Goal: Transaction & Acquisition: Subscribe to service/newsletter

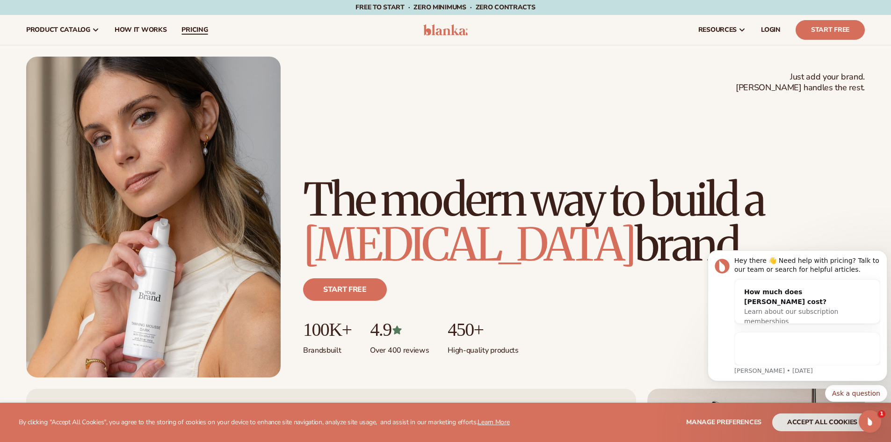
click at [192, 26] on span "pricing" at bounding box center [194, 29] width 26 height 7
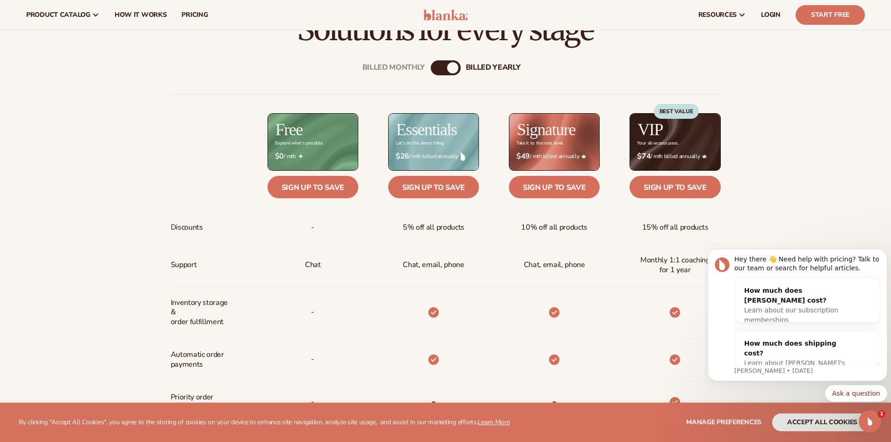
scroll to position [327, 0]
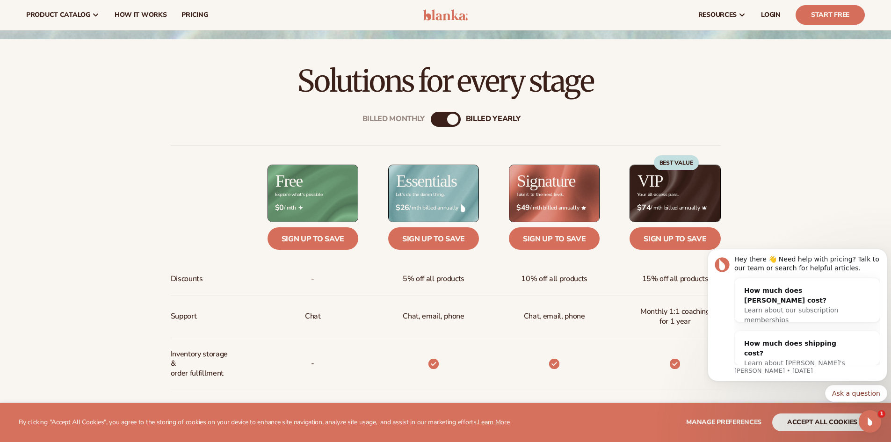
click at [450, 121] on div "billed Yearly" at bounding box center [452, 119] width 11 height 11
click at [452, 120] on div "billed Yearly" at bounding box center [452, 119] width 11 height 11
click at [452, 117] on div "billed Yearly" at bounding box center [452, 119] width 11 height 11
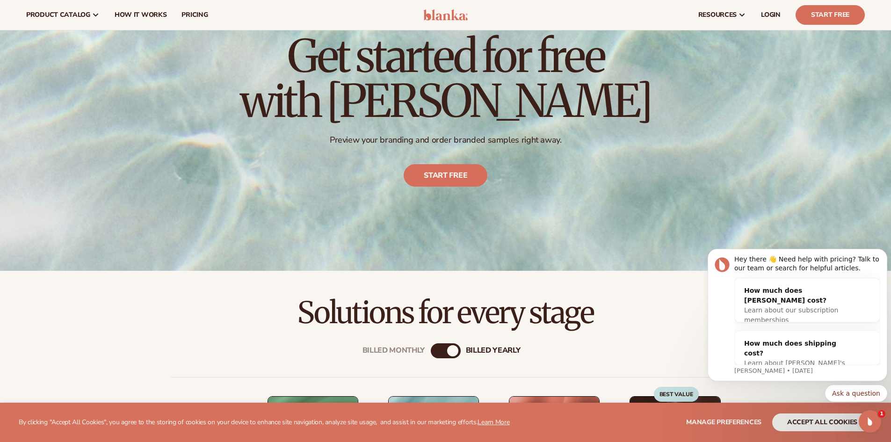
scroll to position [94, 0]
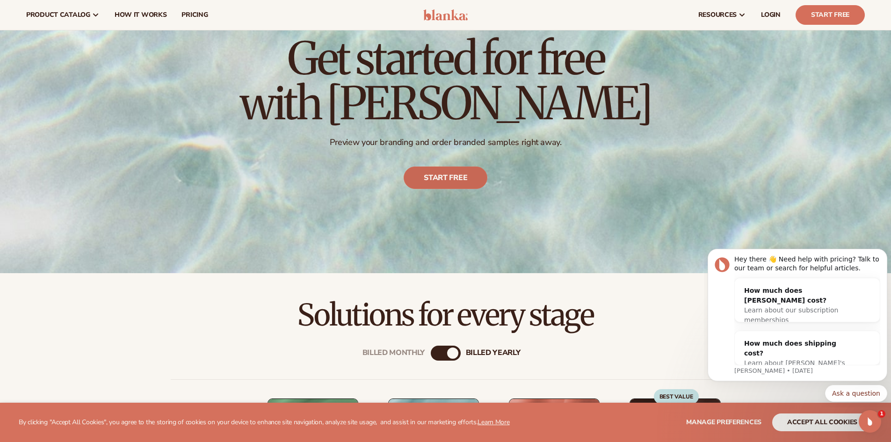
click at [448, 179] on link "Start free" at bounding box center [446, 178] width 84 height 22
